Goal: Obtain resource: Download file/media

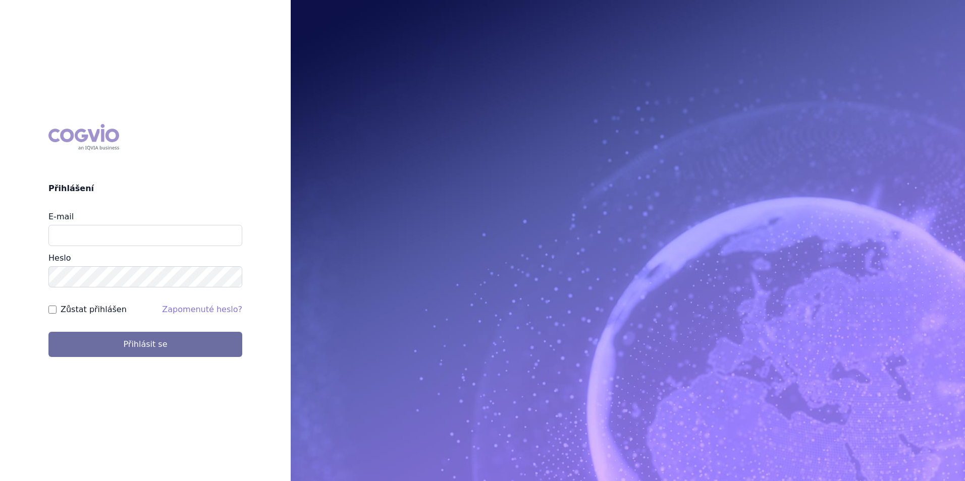
click at [109, 239] on input "E-mail" at bounding box center [145, 235] width 194 height 21
type input "klimes_jiri@lilly.com"
click at [48, 332] on button "Přihlásit se" at bounding box center [145, 344] width 194 height 25
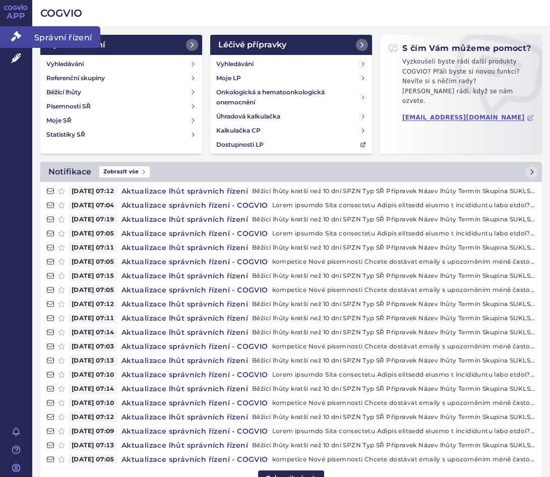
click at [22, 34] on link "Správní řízení" at bounding box center [16, 36] width 32 height 21
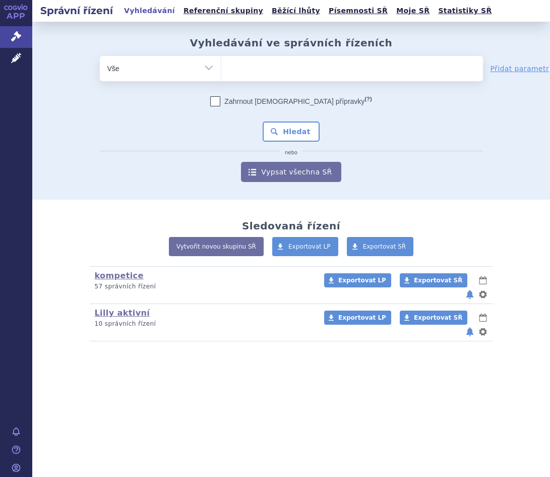
click at [255, 62] on ul at bounding box center [352, 66] width 262 height 21
click at [221, 62] on select at bounding box center [221, 67] width 1 height 25
type input "t"
type input "re"
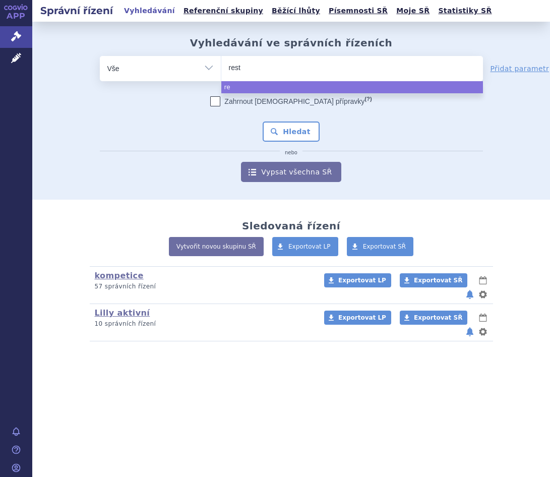
type input "reste"
type input "restev"
type input "restevm"
type input "restevmo"
select select "restevmo"
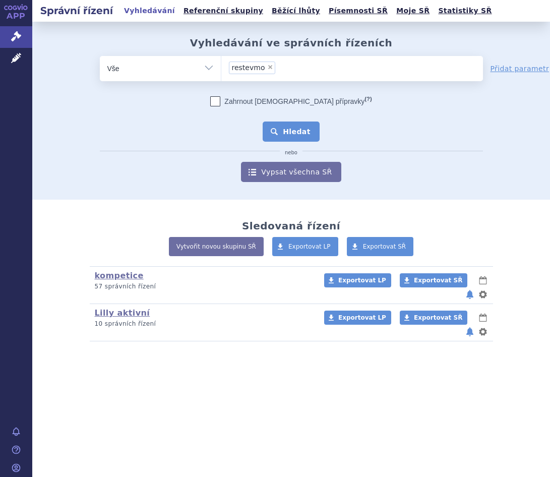
click at [287, 139] on button "Hledat" at bounding box center [291, 132] width 57 height 20
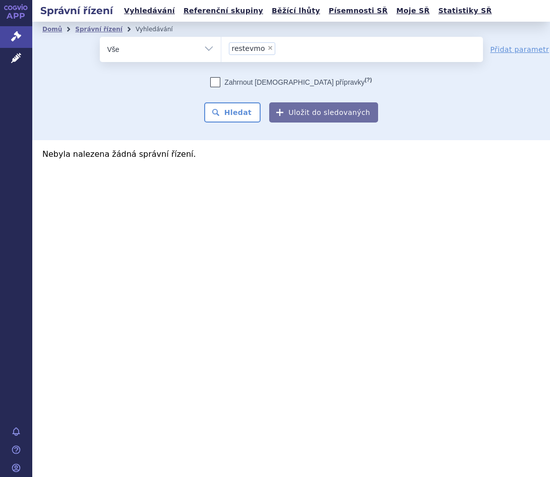
click at [267, 49] on span "×" at bounding box center [270, 48] width 6 height 6
click at [221, 49] on select "restevmo" at bounding box center [221, 48] width 1 height 25
select select
click at [15, 36] on icon at bounding box center [16, 36] width 10 height 10
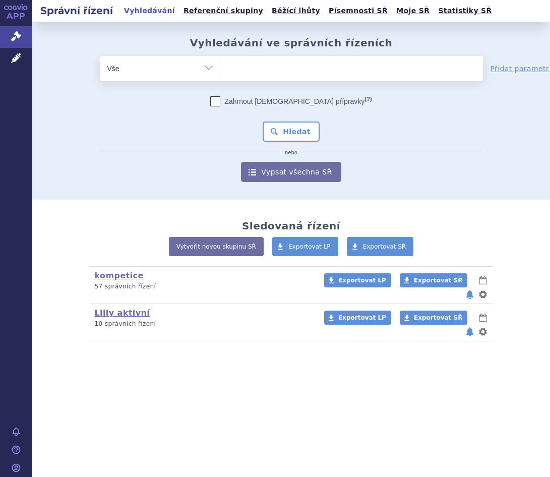
click at [125, 309] on link "Lilly aktivní" at bounding box center [122, 313] width 55 height 10
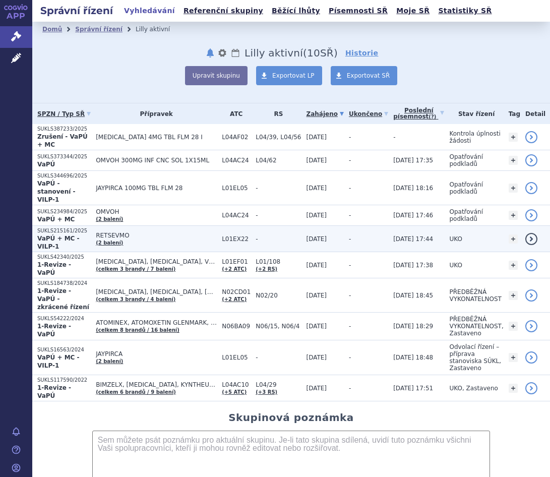
click at [72, 228] on p "SUKLS215161/2025" at bounding box center [63, 231] width 53 height 7
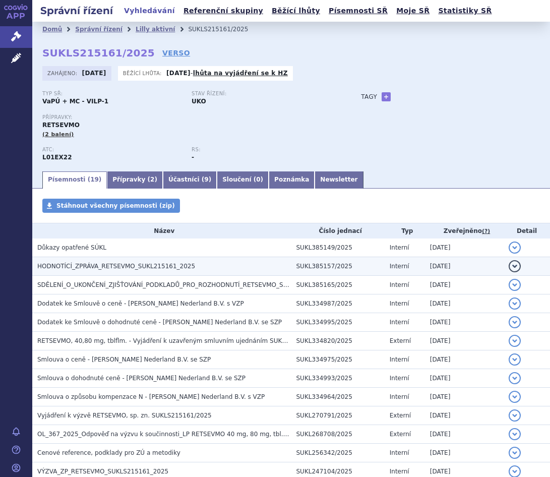
click at [138, 268] on span "HODNOTÍCÍ_ZPRÁVA_RETSEVMO_SUKL215161_2025" at bounding box center [116, 266] width 158 height 7
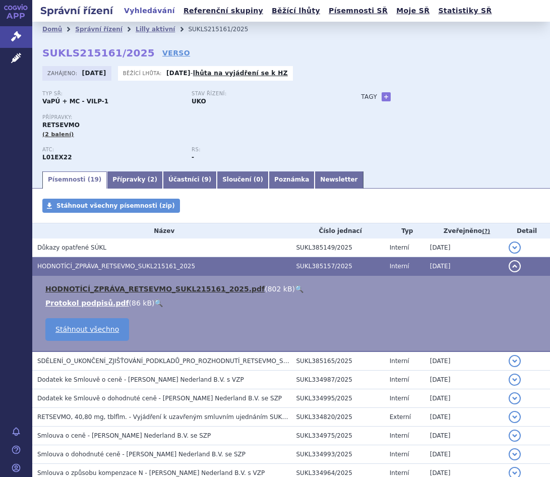
click at [141, 288] on link "HODNOTÍCÍ_ZPRÁVA_RETSEVMO_SUKL215161_2025.pdf" at bounding box center [154, 289] width 219 height 8
click at [147, 288] on link "HODNOTÍCÍ_ZPRÁVA_RETSEVMO_SUKL215161_2025.pdf" at bounding box center [154, 289] width 219 height 8
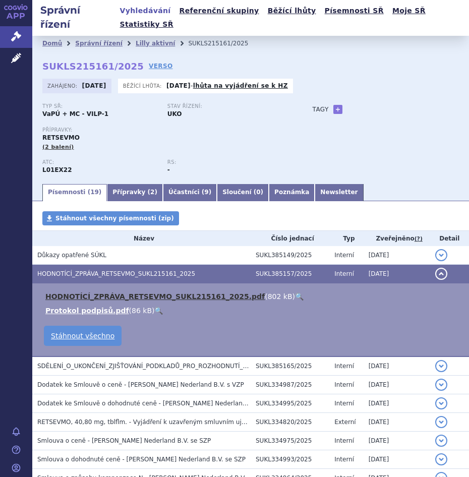
click at [83, 293] on link "HODNOTÍCÍ_ZPRÁVA_RETSEVMO_SUKL215161_2025.pdf" at bounding box center [154, 297] width 219 height 8
